Goal: Task Accomplishment & Management: Manage account settings

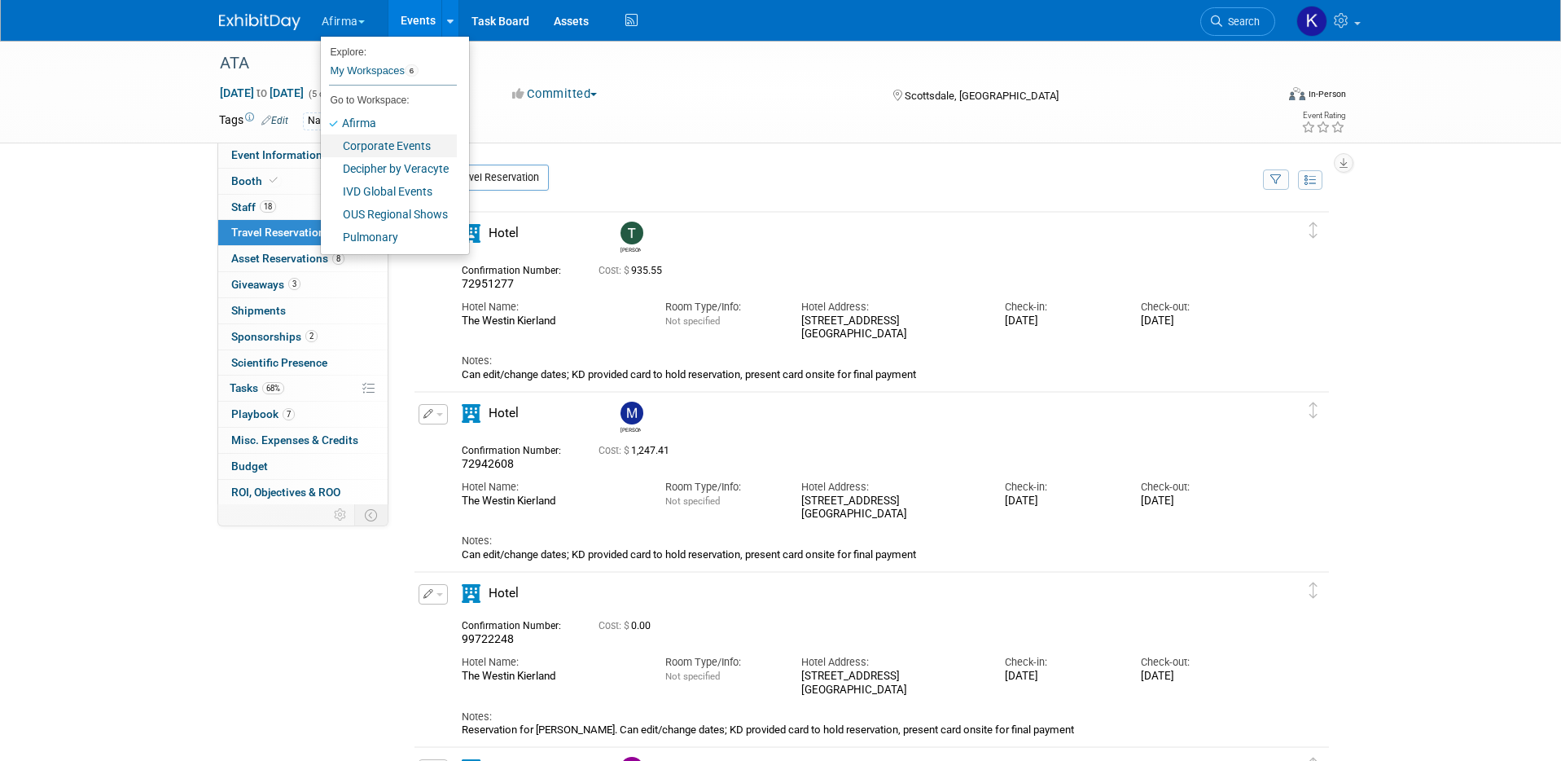
click at [380, 143] on link "Corporate Events" at bounding box center [389, 145] width 136 height 23
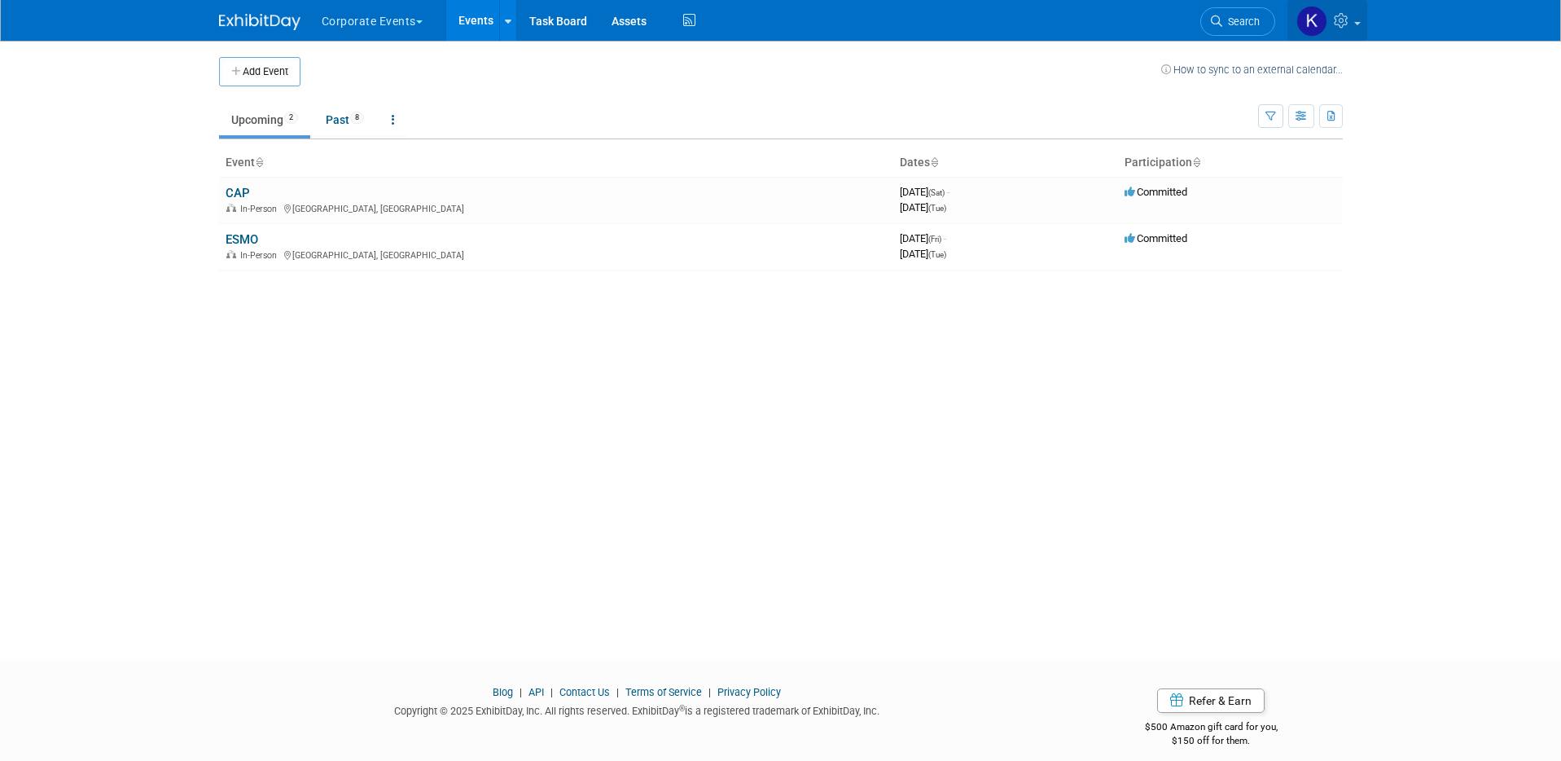
click at [1351, 20] on icon at bounding box center [1343, 20] width 19 height 15
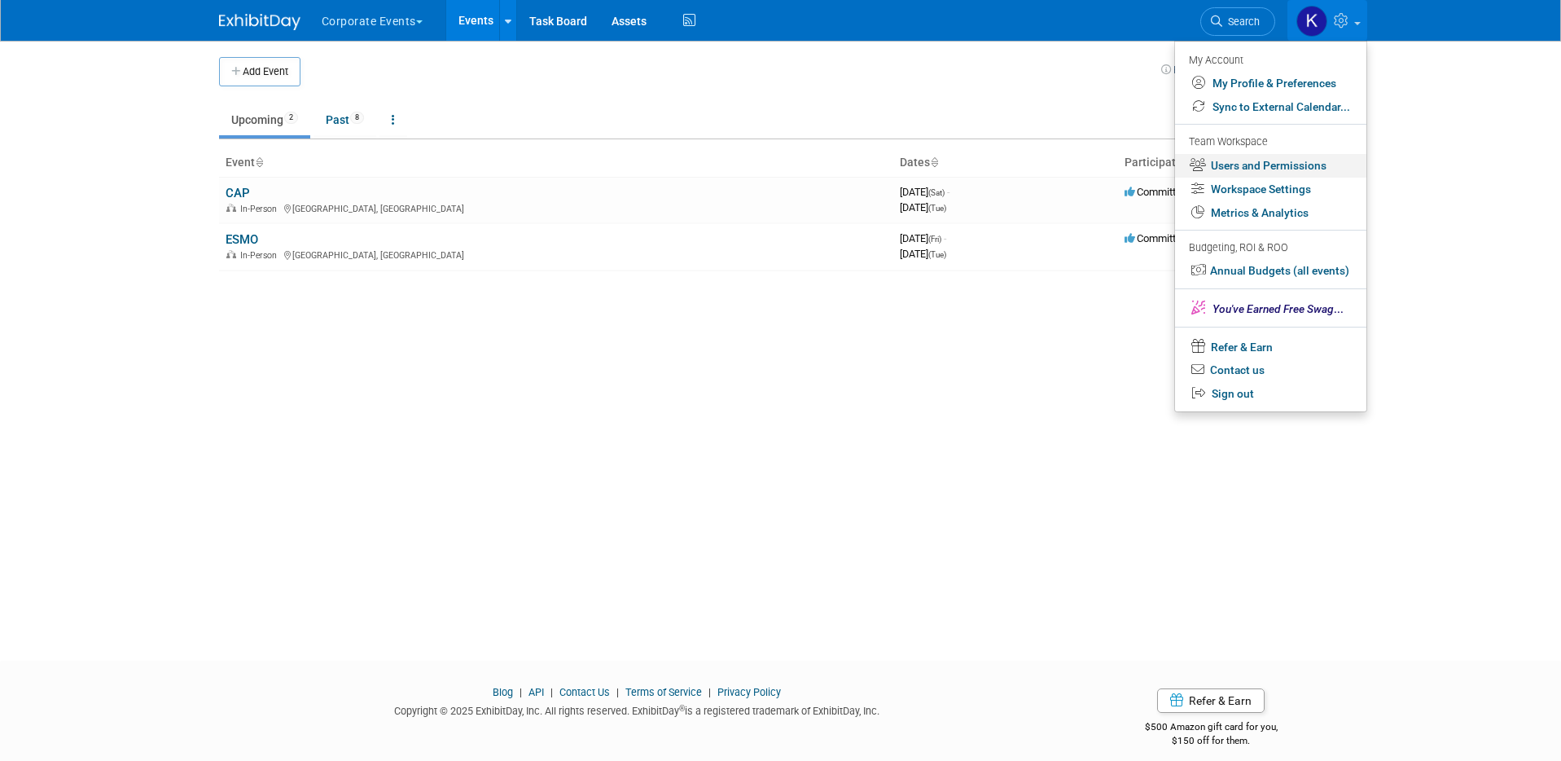
click at [1278, 169] on link "Users and Permissions" at bounding box center [1270, 166] width 191 height 24
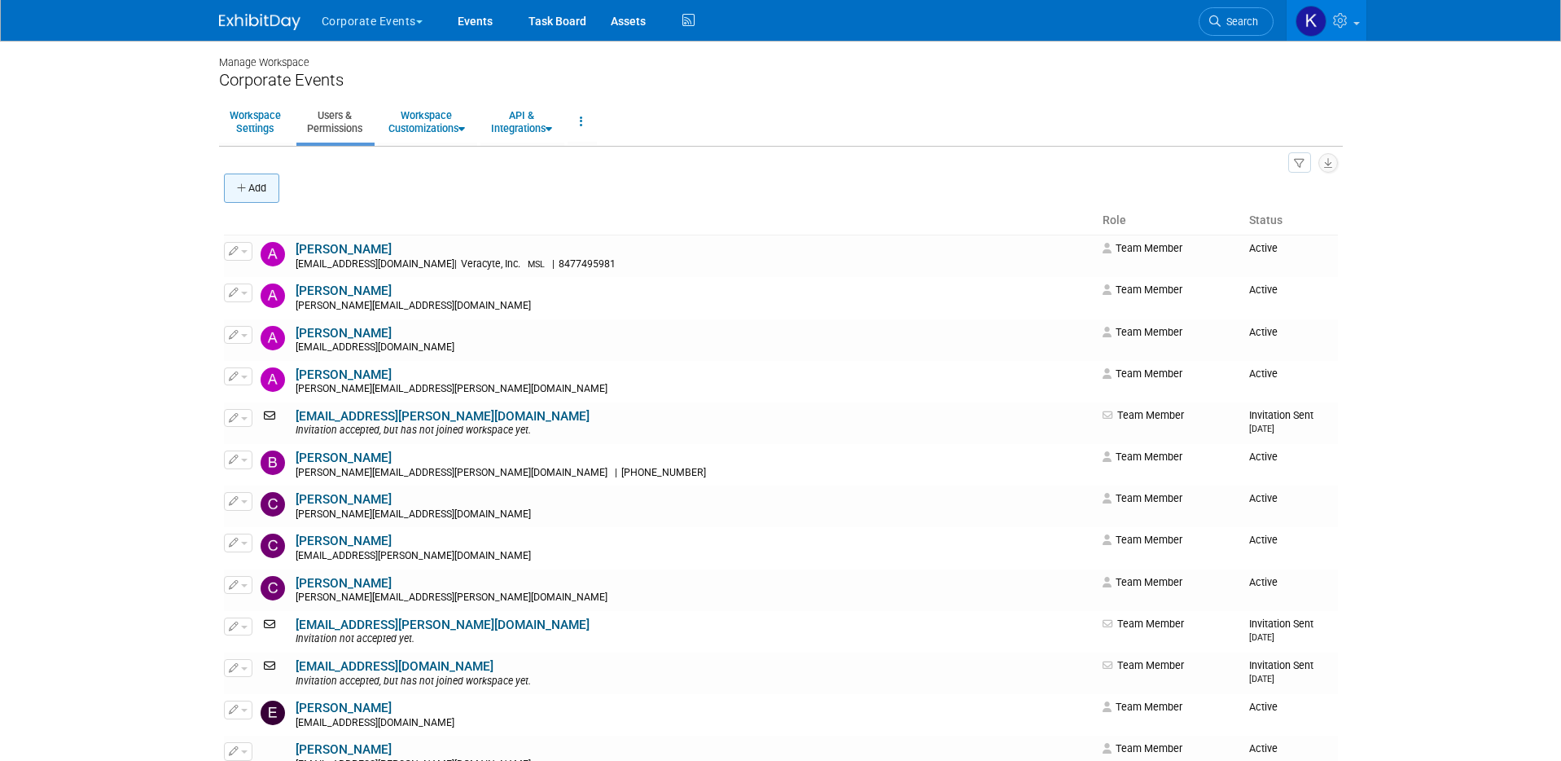
click at [265, 193] on button "Add" at bounding box center [251, 187] width 55 height 29
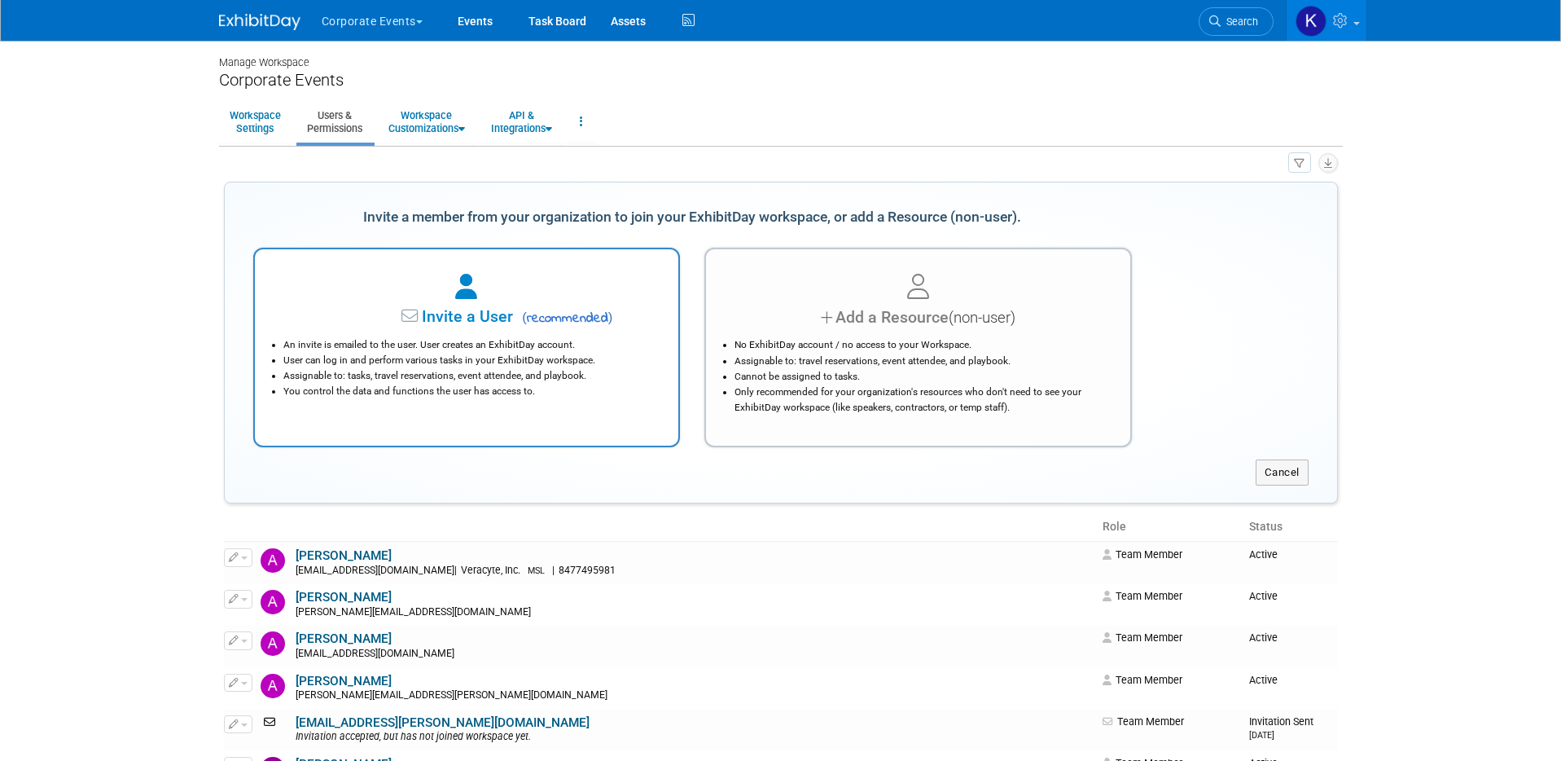
click at [394, 273] on div at bounding box center [467, 288] width 384 height 36
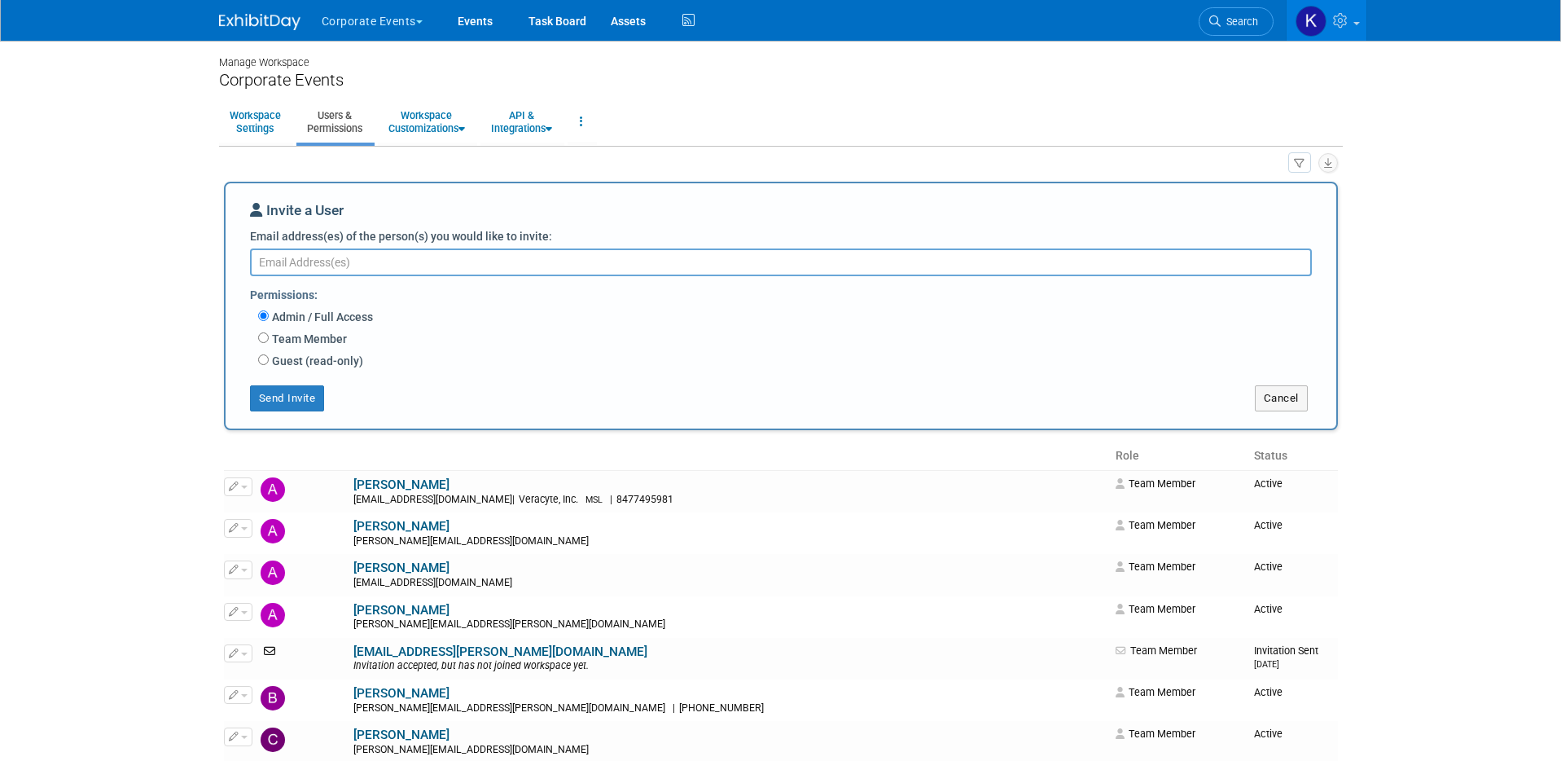
paste textarea "lili.barad@veracyte.com"
type textarea "lili.barad@veracyte.com"
click at [327, 335] on label "Team Member" at bounding box center [308, 339] width 78 height 16
click at [269, 335] on input "Team Member" at bounding box center [263, 337] width 11 height 11
radio input "true"
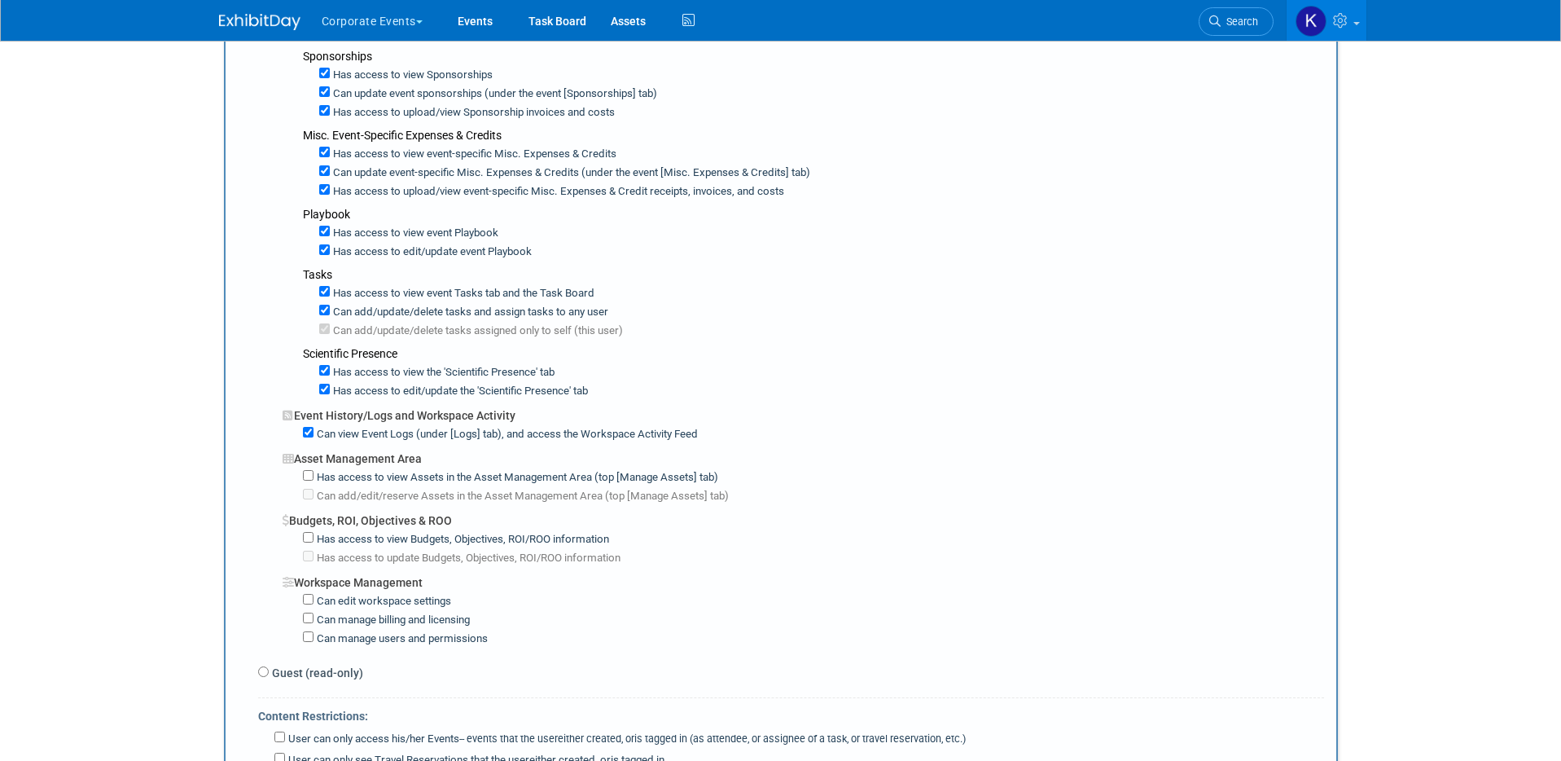
scroll to position [875, 0]
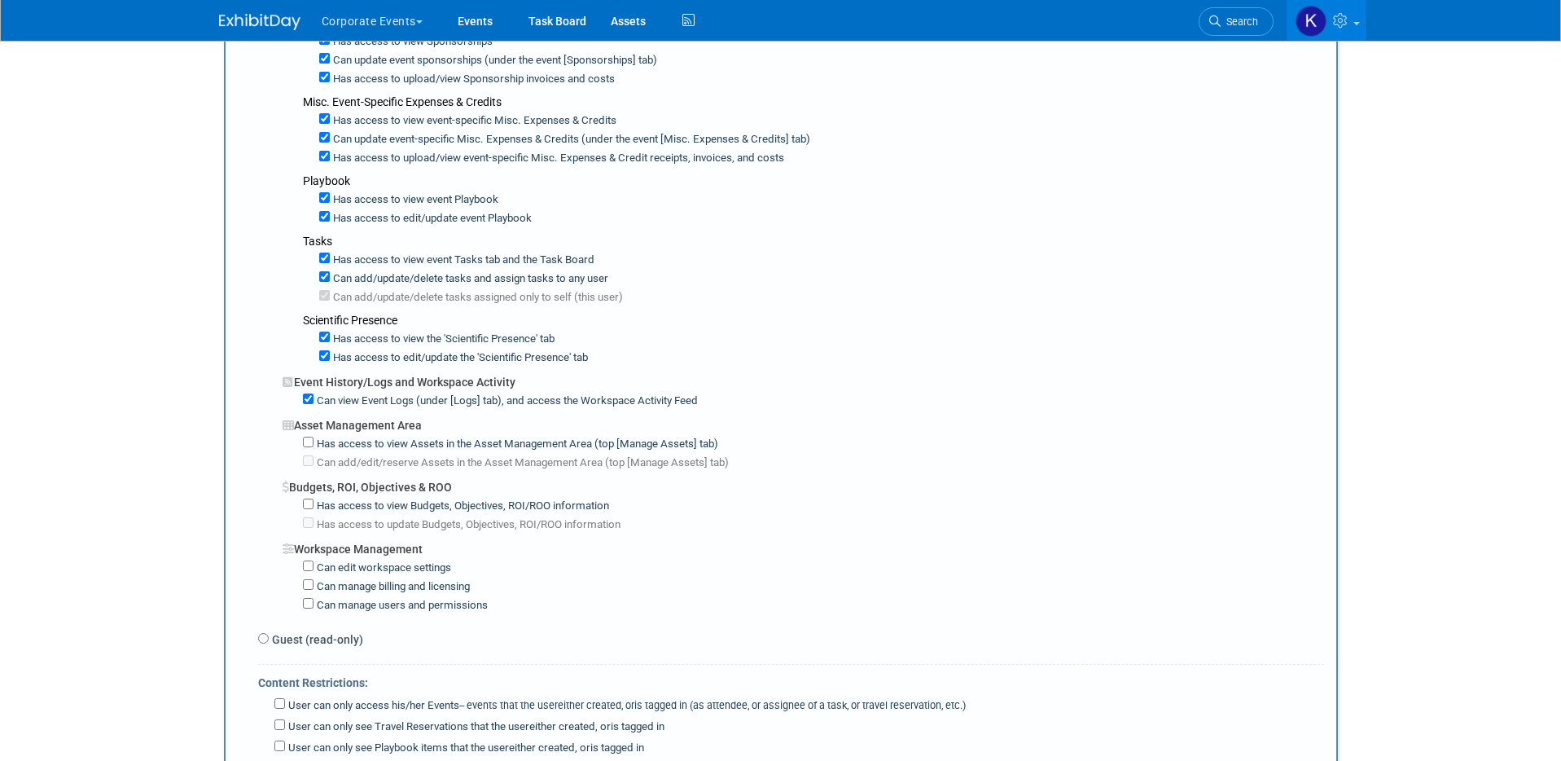
click at [329, 445] on label "Has access to view Assets in the Asset Management Area (top [Manage Assets] tab)" at bounding box center [516, 444] width 405 height 15
click at [314, 445] on input "Has access to view Assets in the Asset Management Area (top [Manage Assets] tab)" at bounding box center [308, 442] width 11 height 11
checkbox input "true"
click at [329, 460] on label "Can add/edit/reserve Assets in the Asset Management Area (top [Manage Assets] t…" at bounding box center [521, 462] width 415 height 15
click at [314, 460] on input "Can add/edit/reserve Assets in the Asset Management Area (top [Manage Assets] t…" at bounding box center [308, 460] width 11 height 11
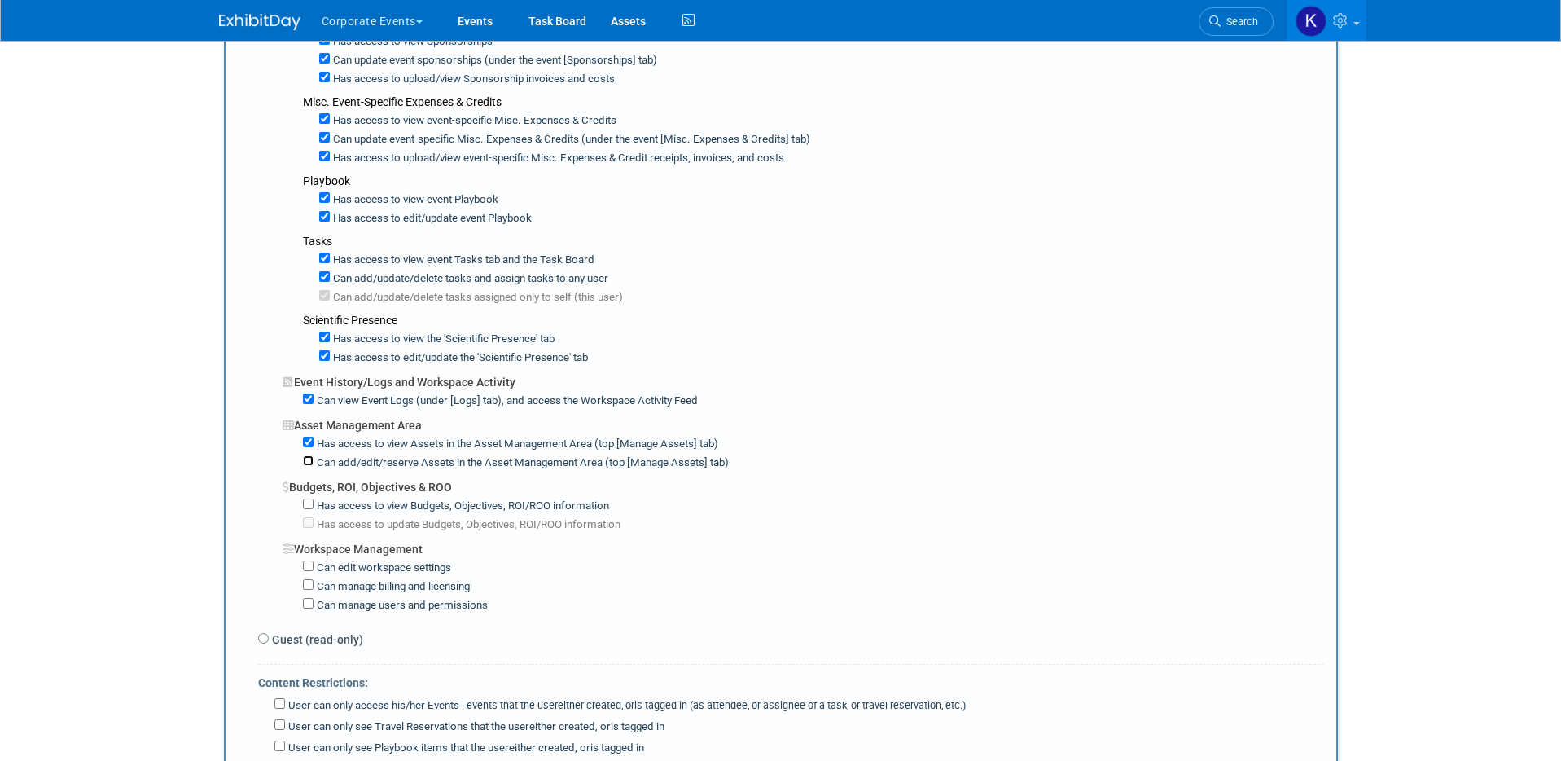
checkbox input "true"
click at [329, 507] on label "Has access to view Budgets, Objectives, ROI/ROO information" at bounding box center [462, 505] width 296 height 15
click at [314, 507] on input "Has access to view Budgets, Objectives, ROI/ROO information" at bounding box center [308, 503] width 11 height 11
checkbox input "true"
click at [329, 518] on label "Has access to update Budgets, Objectives, ROI/ROO information" at bounding box center [467, 524] width 307 height 15
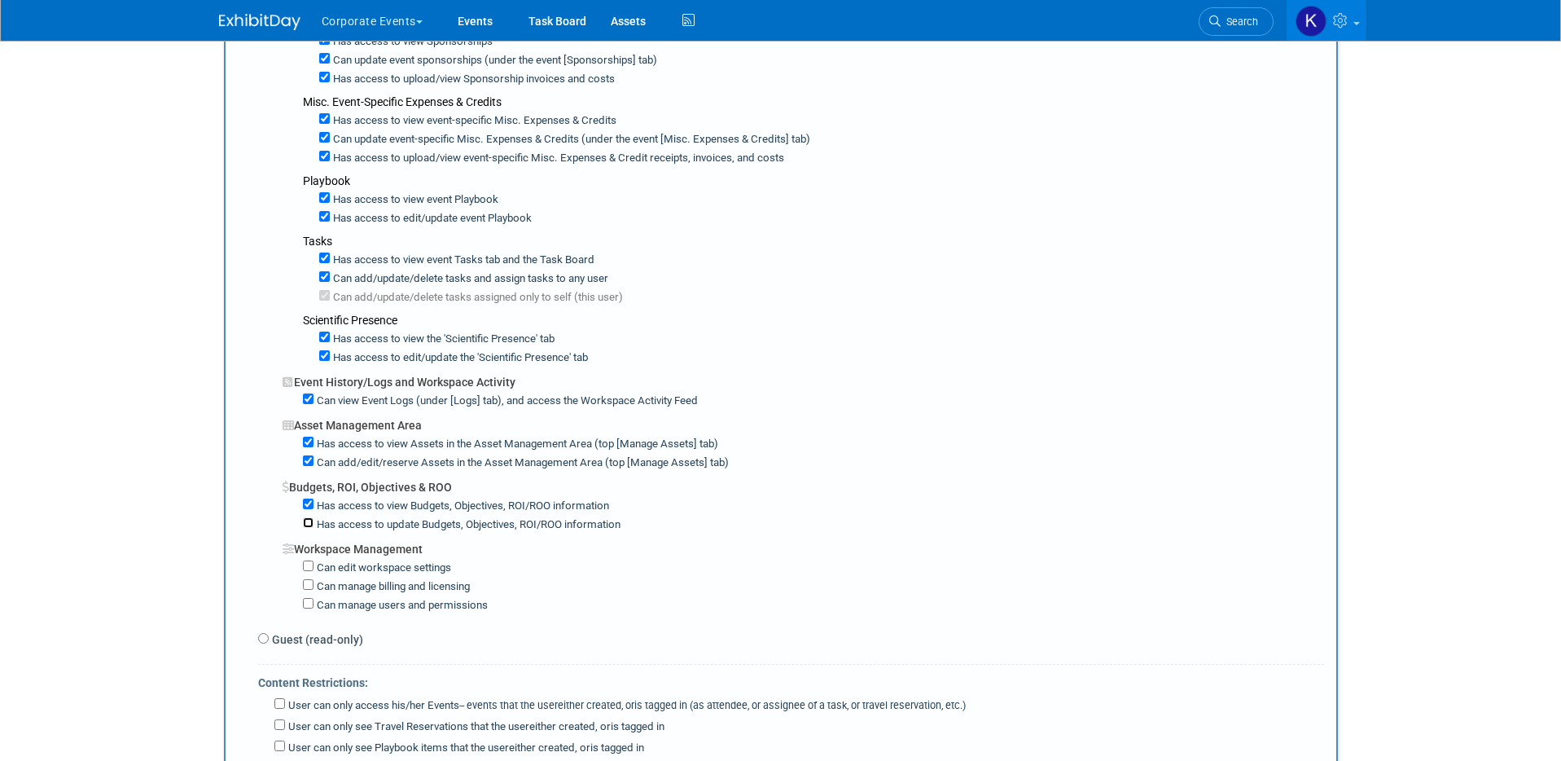
click at [314, 518] on input "Has access to update Budgets, Objectives, ROI/ROO information" at bounding box center [308, 522] width 11 height 11
checkbox input "true"
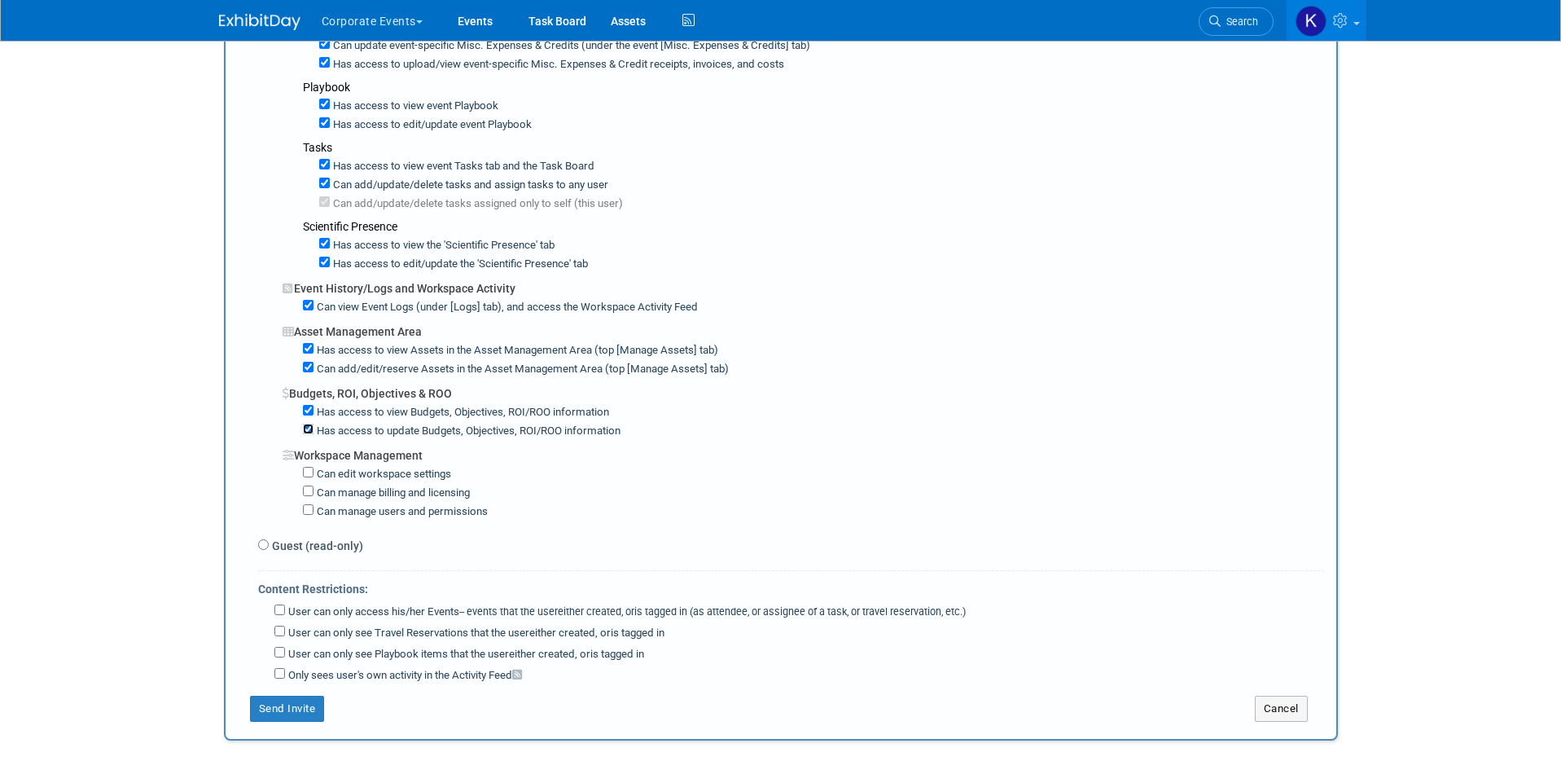
scroll to position [969, 0]
click at [322, 612] on label "User can only access his/her Events -- events that the user either created, or …" at bounding box center [625, 610] width 681 height 15
click at [285, 612] on input "User can only access his/her Events -- events that the user either created, or …" at bounding box center [279, 608] width 11 height 11
checkbox input "true"
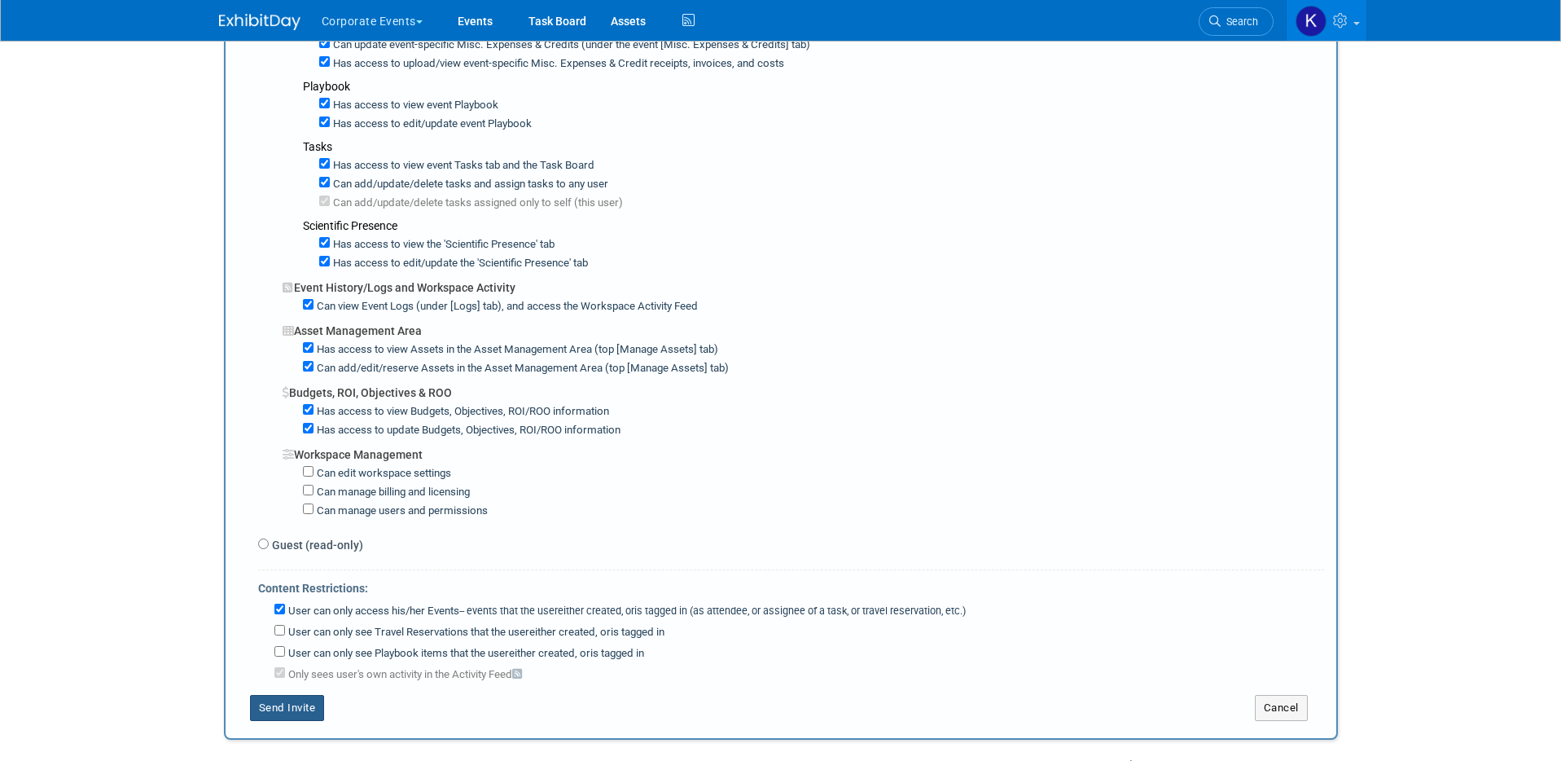
click at [299, 711] on button "Send Invite" at bounding box center [287, 708] width 75 height 26
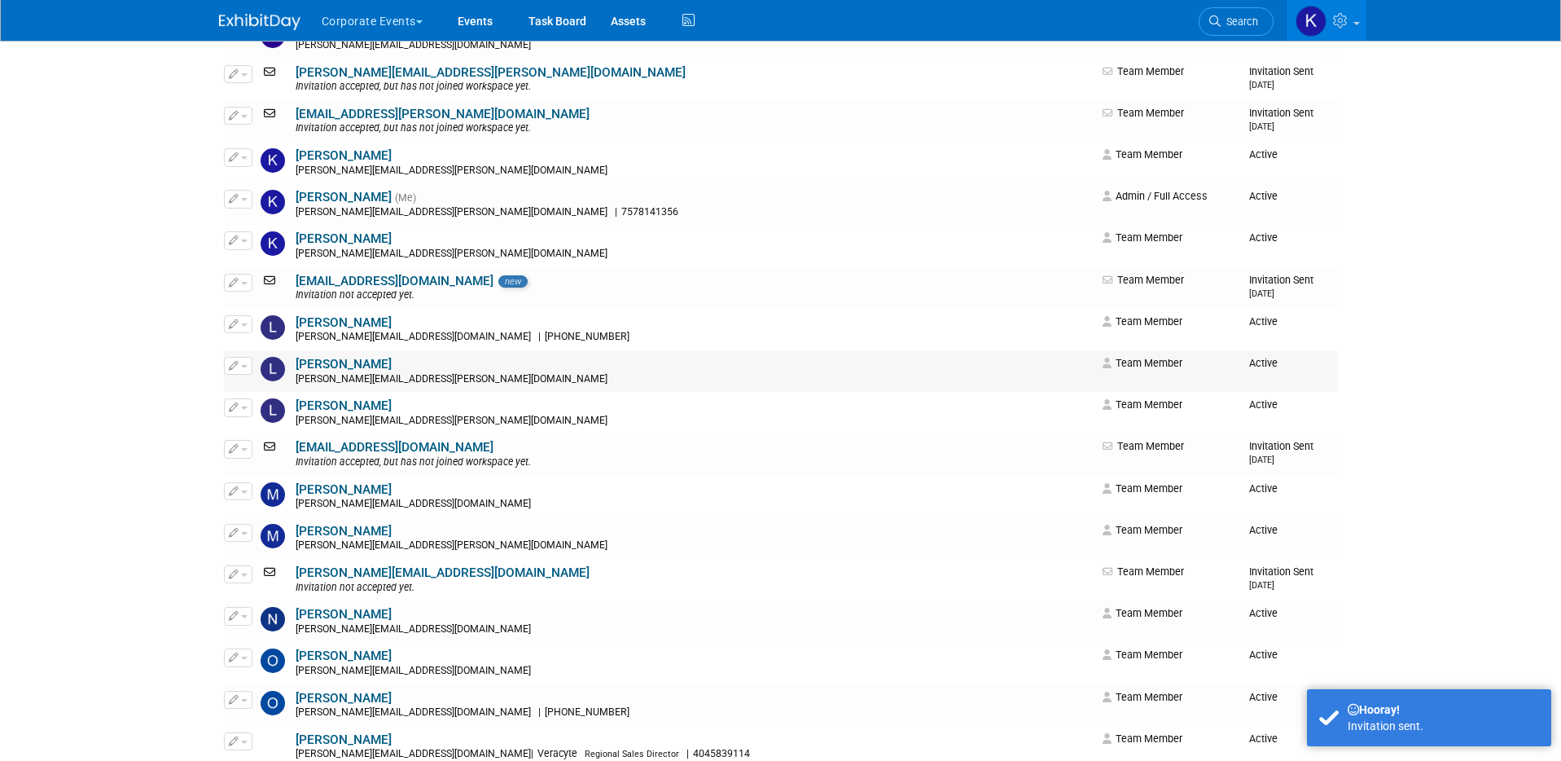
scroll to position [0, 0]
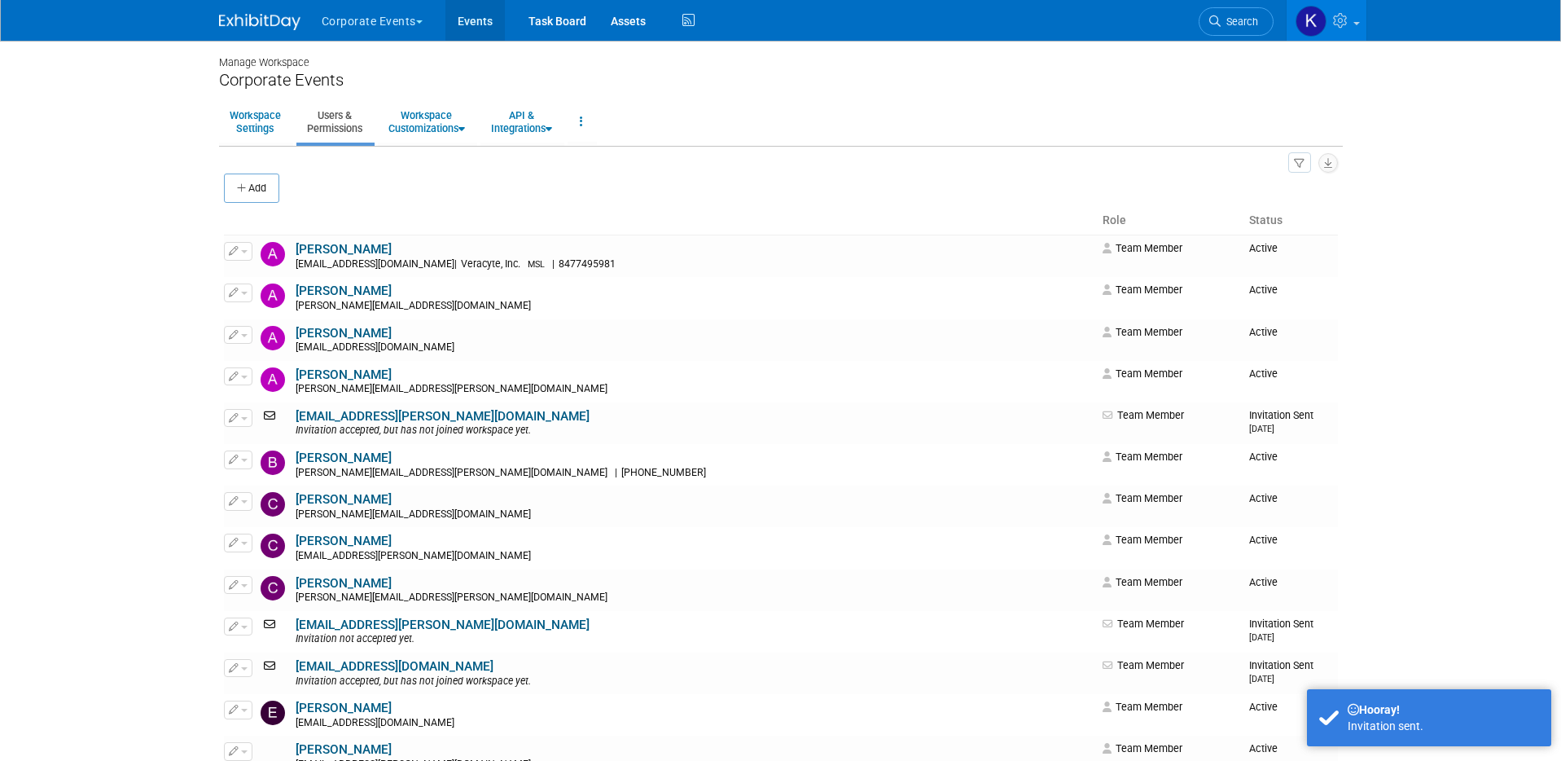
click at [461, 20] on link "Events" at bounding box center [474, 20] width 59 height 41
